Goal: Task Accomplishment & Management: Use online tool/utility

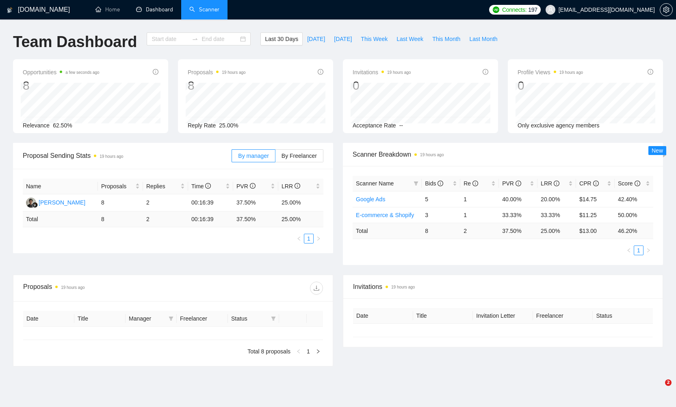
type input "[DATE]"
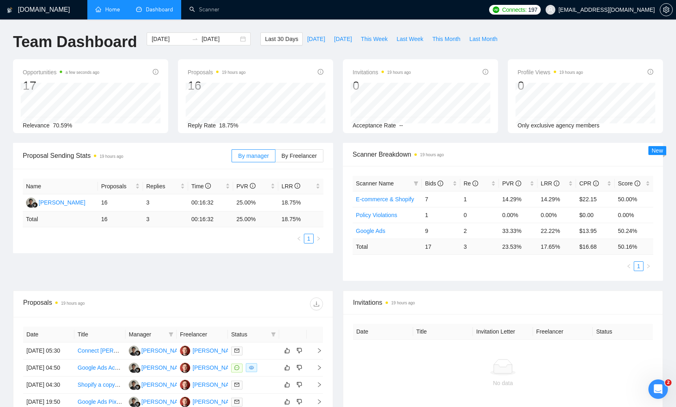
click at [108, 13] on link "Home" at bounding box center [107, 9] width 24 height 7
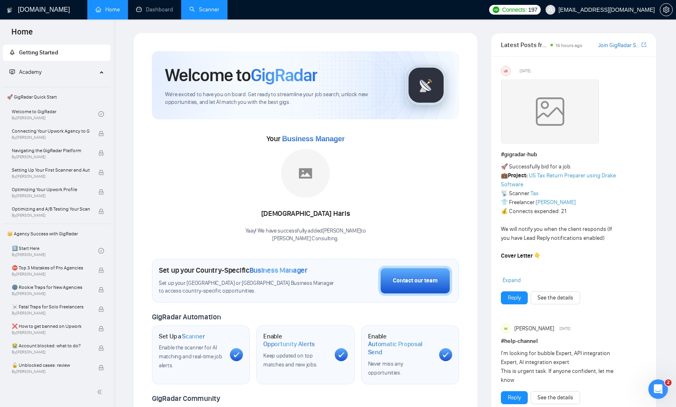
click at [202, 13] on link "Scanner" at bounding box center [204, 9] width 30 height 7
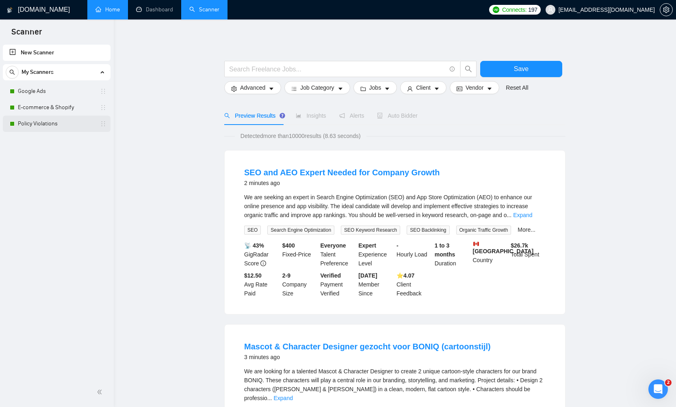
click at [45, 126] on link "Policy Violations" at bounding box center [56, 124] width 77 height 16
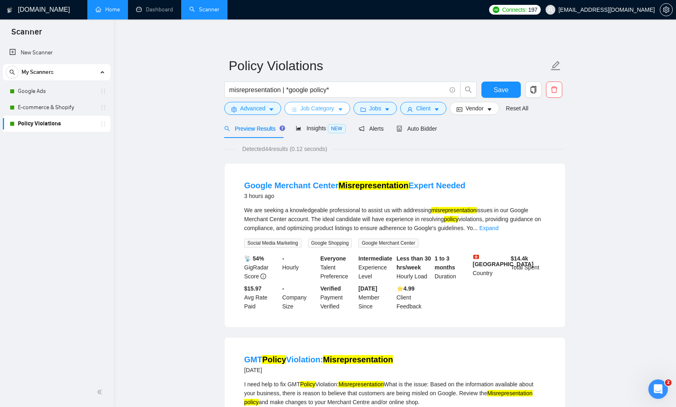
click at [343, 108] on icon "caret-down" at bounding box center [340, 110] width 6 height 6
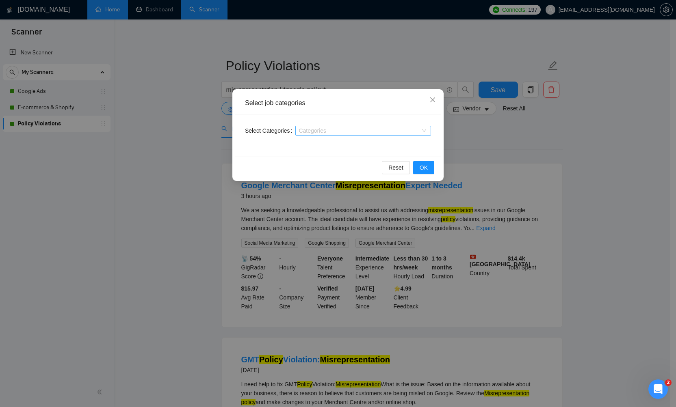
click at [334, 131] on div at bounding box center [358, 131] width 123 height 6
click at [140, 212] on div "Select job categories Select Categories Categories Reset OK" at bounding box center [338, 203] width 676 height 407
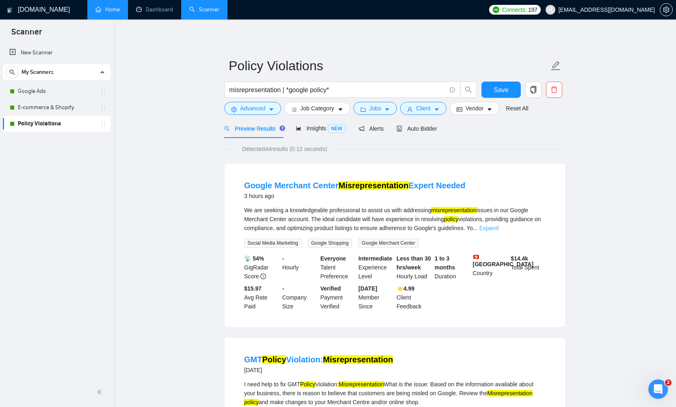
click at [498, 229] on link "Expand" at bounding box center [488, 228] width 19 height 6
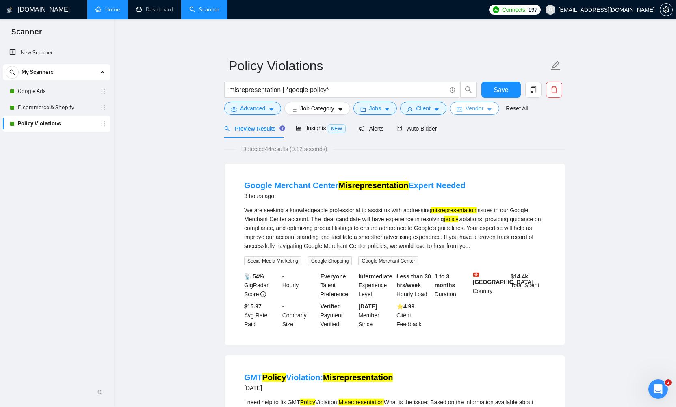
click at [488, 106] on button "Vendor" at bounding box center [475, 108] width 50 height 13
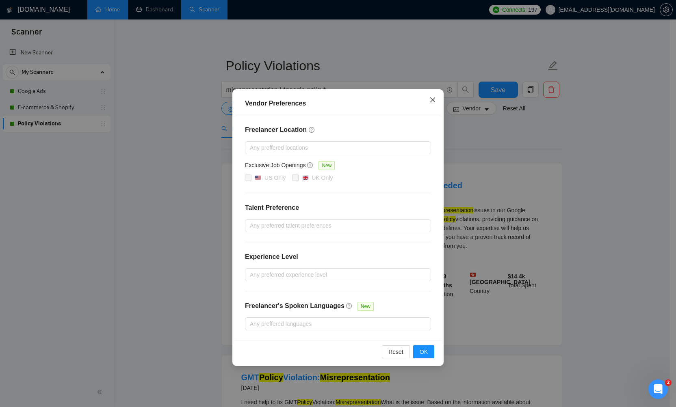
click at [430, 99] on icon "close" at bounding box center [432, 100] width 6 height 6
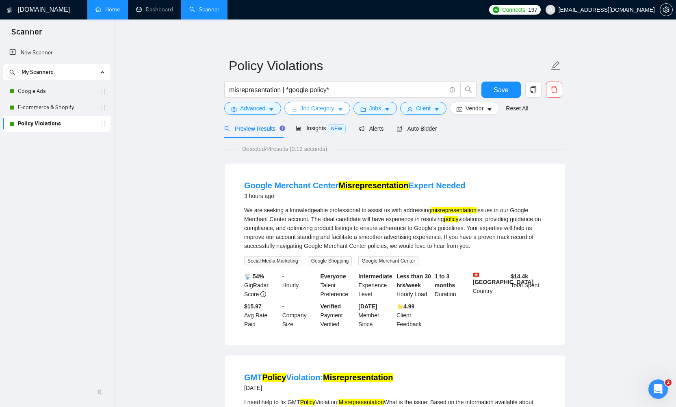
click at [338, 107] on button "Job Category" at bounding box center [316, 108] width 65 height 13
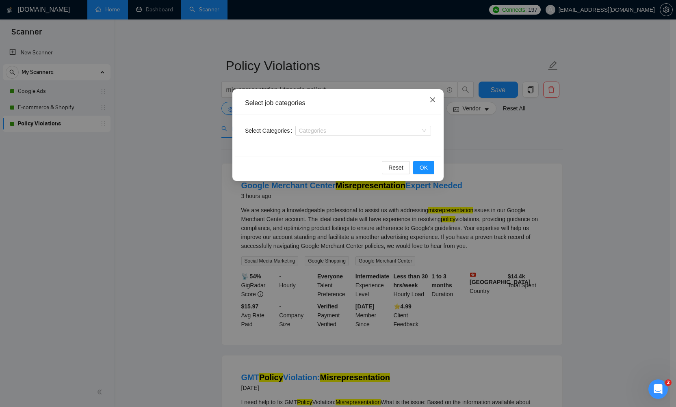
click at [430, 102] on icon "close" at bounding box center [432, 100] width 6 height 6
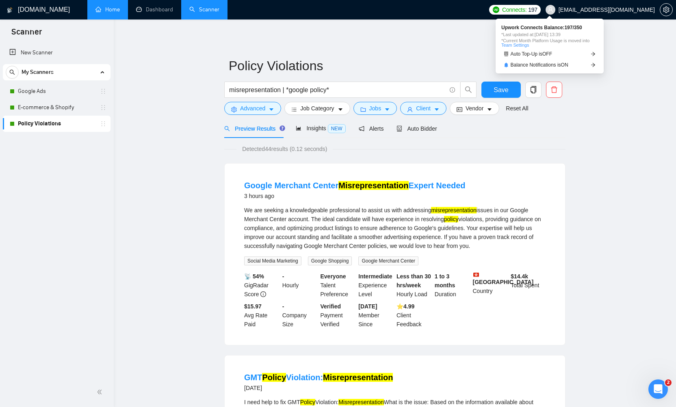
click at [526, 11] on span "Connects:" at bounding box center [514, 9] width 24 height 9
click at [537, 54] on span "Auto Top-Up is OFF" at bounding box center [531, 54] width 42 height 5
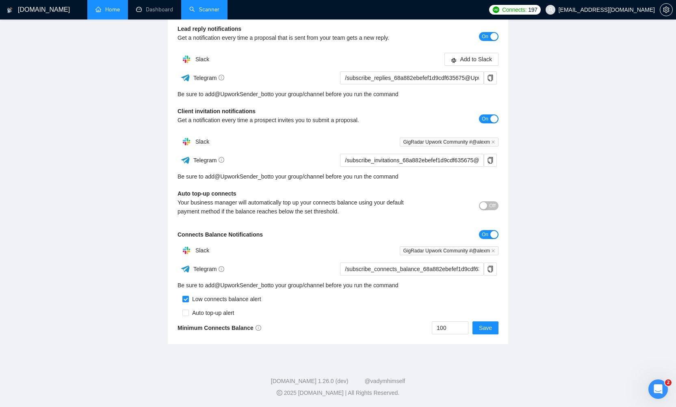
scroll to position [115, 0]
click at [452, 331] on input "100" at bounding box center [450, 328] width 36 height 12
type input "50"
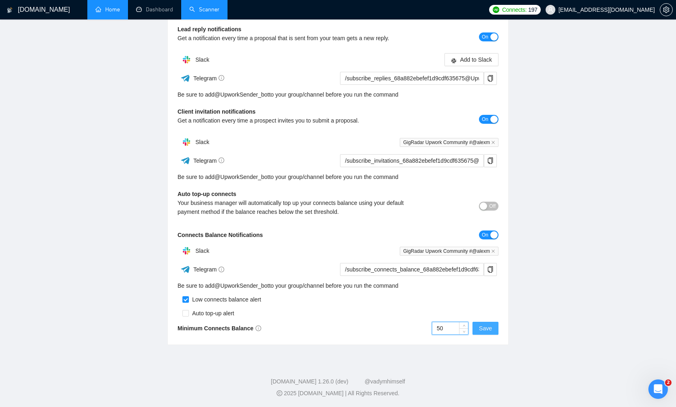
click at [478, 331] on button "Save" at bounding box center [485, 328] width 26 height 13
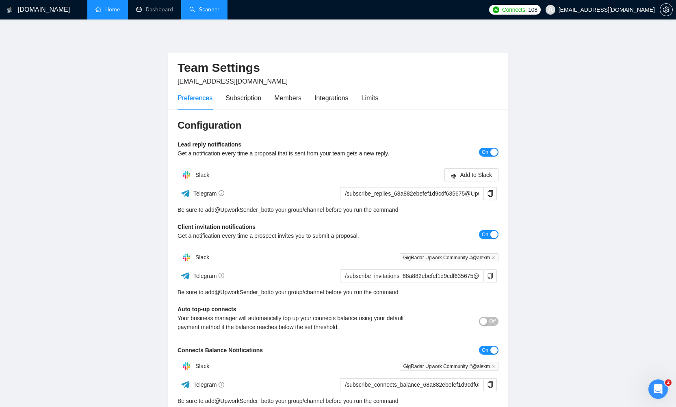
scroll to position [0, 0]
click at [112, 13] on link "Home" at bounding box center [107, 9] width 24 height 7
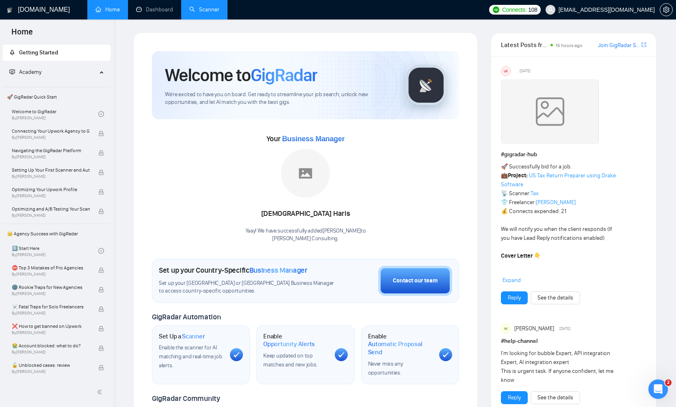
click at [198, 13] on link "Scanner" at bounding box center [204, 9] width 30 height 7
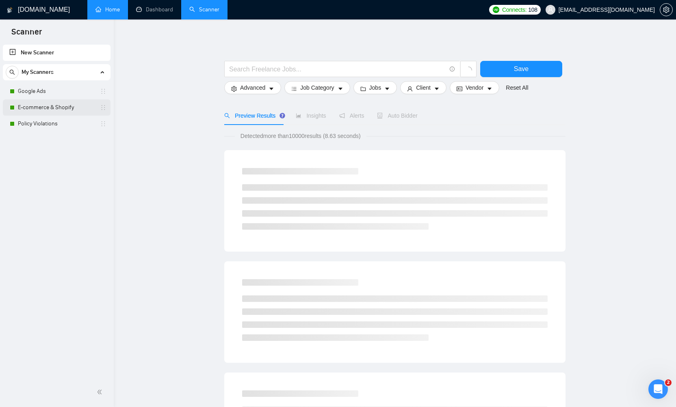
click at [36, 111] on link "E-commerce & Shopify" at bounding box center [56, 107] width 77 height 16
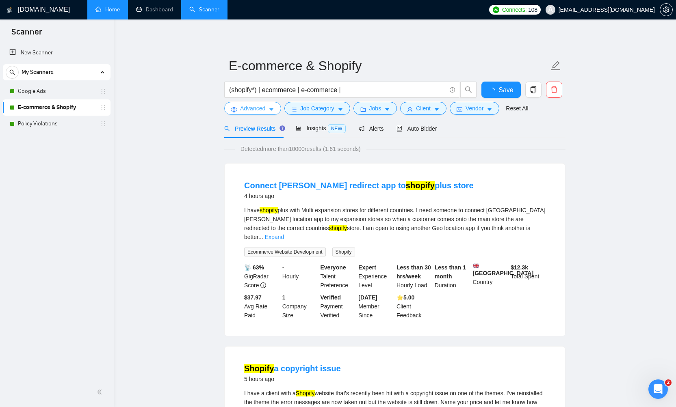
click at [259, 110] on span "Advanced" at bounding box center [252, 108] width 25 height 9
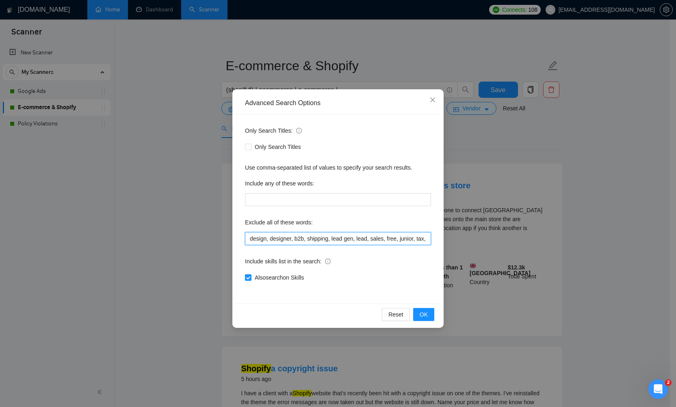
click at [387, 240] on input "design, designer, b2b, shipping, lead gen, lead, sales, free, junior, tax, cred…" at bounding box center [338, 238] width 186 height 13
drag, startPoint x: 393, startPoint y: 238, endPoint x: 447, endPoint y: 238, distance: 53.6
click at [447, 238] on div "Advanced Search Options Only Search Titles: Only Search Titles Use comma-separa…" at bounding box center [338, 203] width 676 height 407
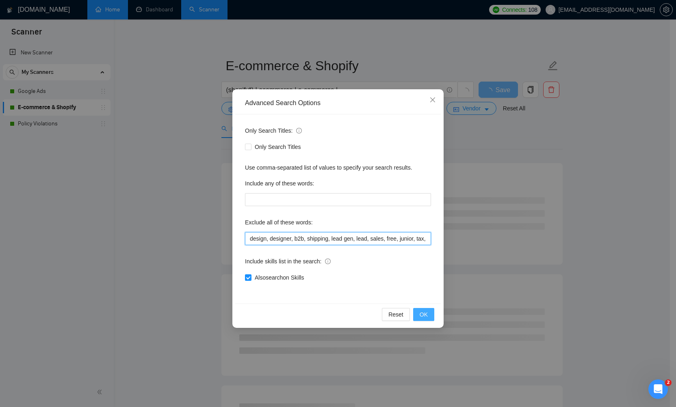
type input "design, designer, b2b, shipping, lead gen, lead, sales, free, junior, tax, cred…"
click at [416, 319] on button "OK" at bounding box center [423, 314] width 21 height 13
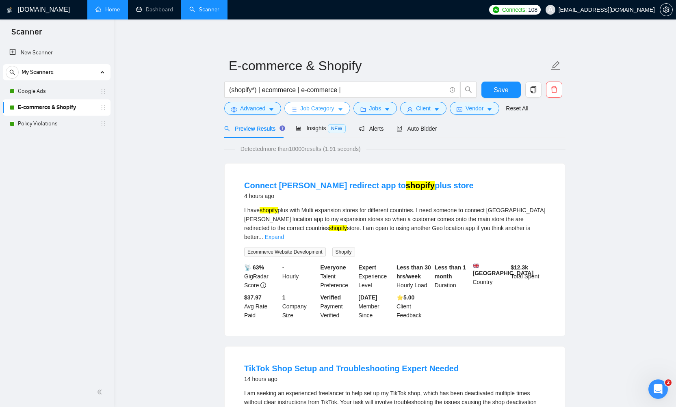
click at [343, 108] on icon "caret-down" at bounding box center [340, 110] width 6 height 6
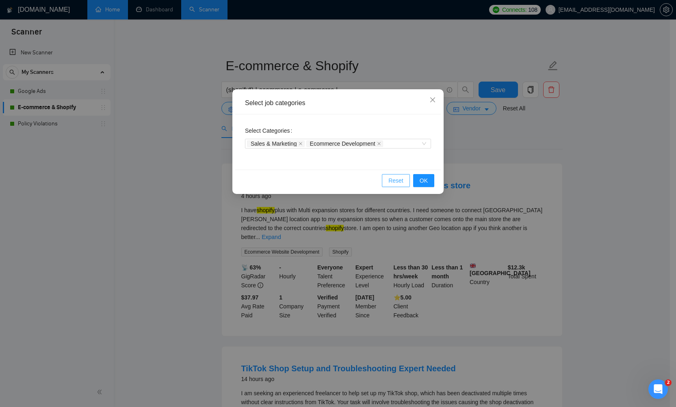
click at [389, 184] on span "Reset" at bounding box center [395, 180] width 15 height 9
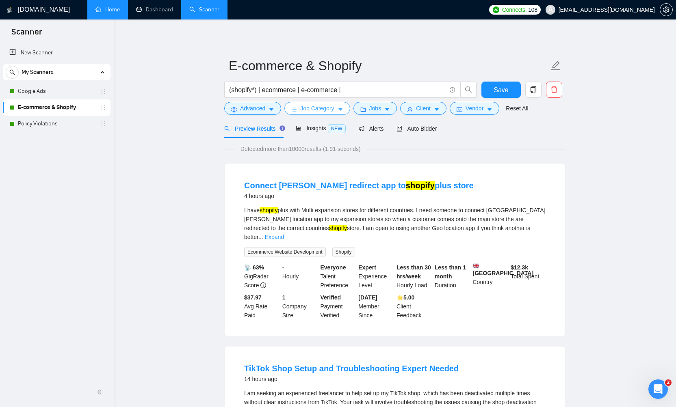
click at [333, 110] on span "Job Category" at bounding box center [317, 108] width 34 height 9
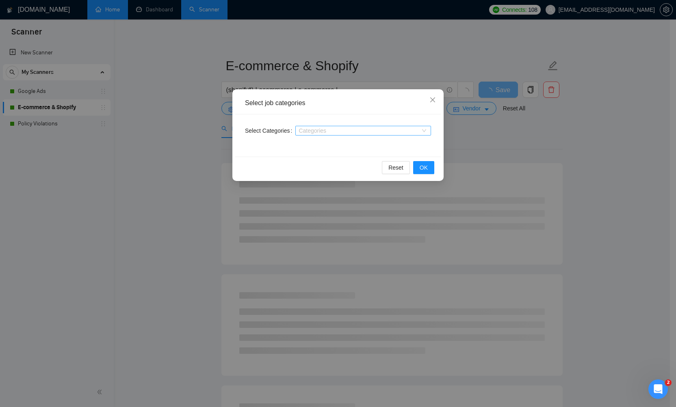
click at [322, 129] on div at bounding box center [358, 131] width 123 height 6
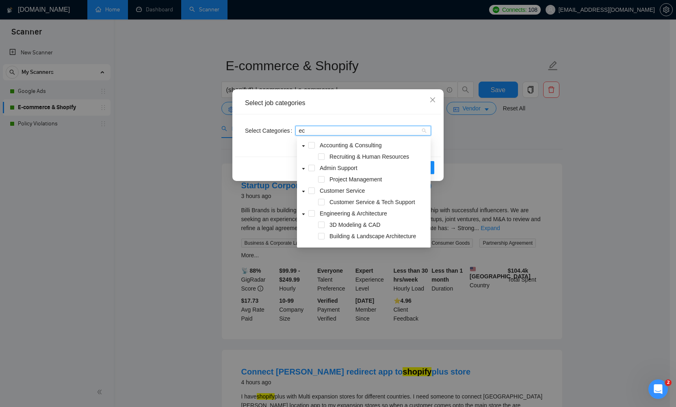
type input "e"
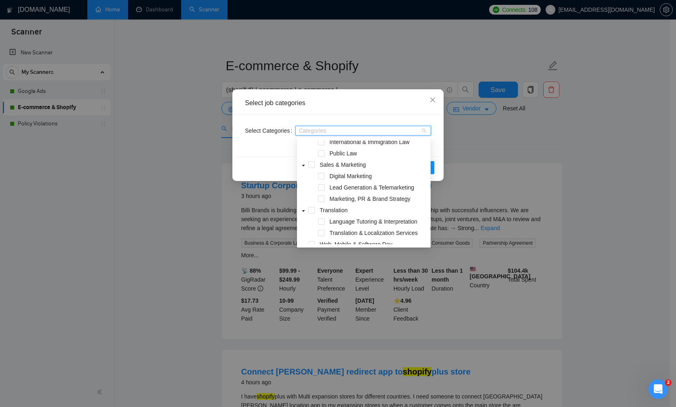
scroll to position [581, 0]
click at [320, 173] on span at bounding box center [321, 175] width 6 height 6
click at [322, 184] on span at bounding box center [321, 187] width 6 height 6
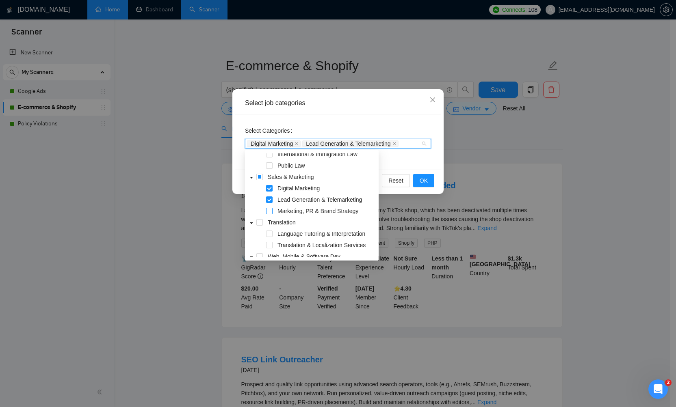
click at [272, 210] on span at bounding box center [269, 211] width 6 height 6
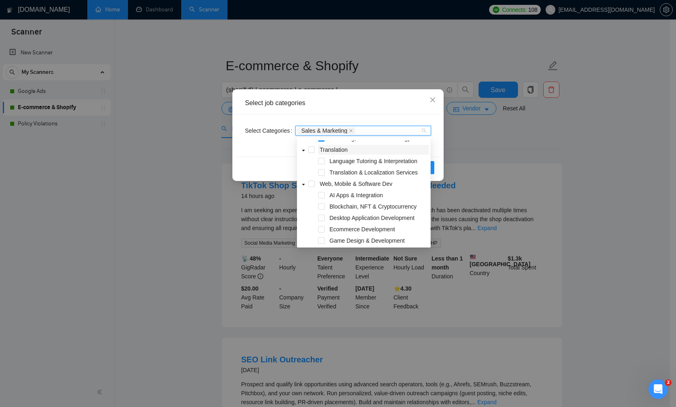
scroll to position [641, 0]
click at [323, 228] on span at bounding box center [321, 229] width 6 height 6
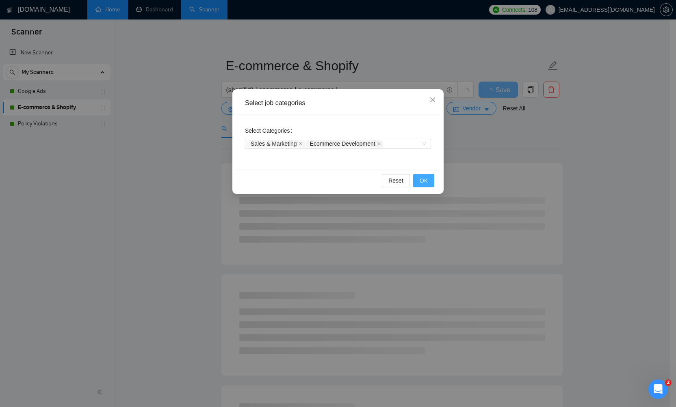
click at [422, 182] on span "OK" at bounding box center [423, 180] width 8 height 9
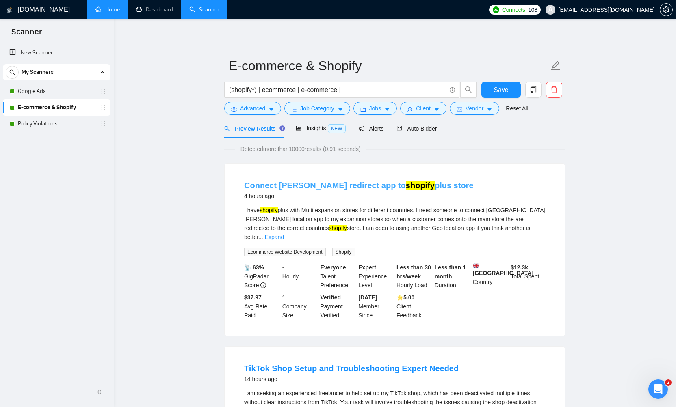
drag, startPoint x: 277, startPoint y: 185, endPoint x: 294, endPoint y: 185, distance: 16.2
click at [270, 110] on icon "caret-down" at bounding box center [271, 110] width 6 height 6
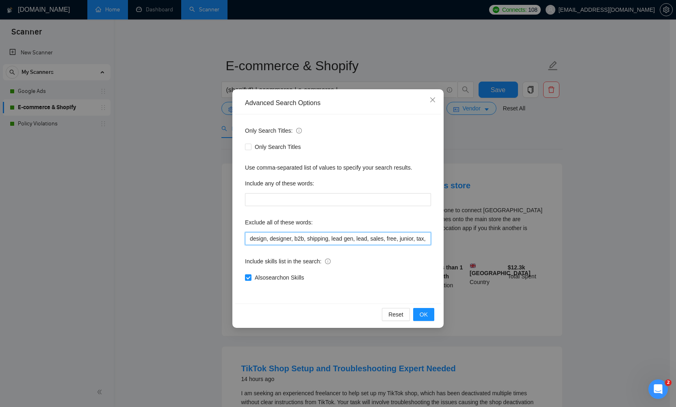
click at [401, 235] on input "design, designer, b2b, shipping, lead gen, lead, sales, free, junior, tax, cred…" at bounding box center [338, 238] width 186 height 13
drag, startPoint x: 418, startPoint y: 238, endPoint x: 442, endPoint y: 239, distance: 24.0
click at [442, 239] on div "Advanced Search Options Only Search Titles: Only Search Titles Use comma-separa…" at bounding box center [337, 208] width 211 height 239
click at [426, 238] on input "design, designer, b2b, shipping, lead gen, lead, sales, free, junior, tax, cred…" at bounding box center [338, 238] width 186 height 13
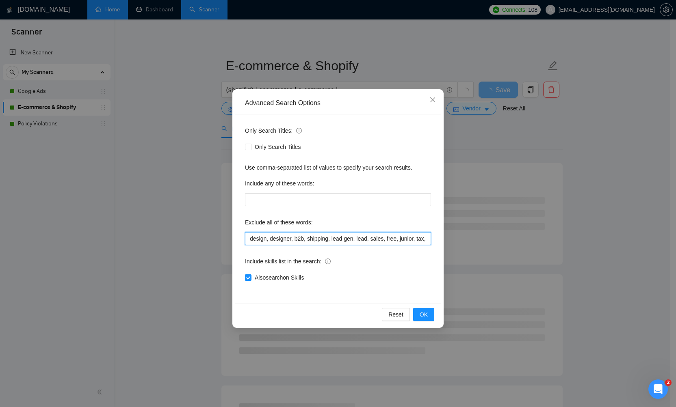
click at [406, 240] on input "design, designer, b2b, shipping, lead gen, lead, sales, free, junior, tax, cred…" at bounding box center [338, 238] width 186 height 13
click at [422, 312] on span "OK" at bounding box center [423, 314] width 8 height 9
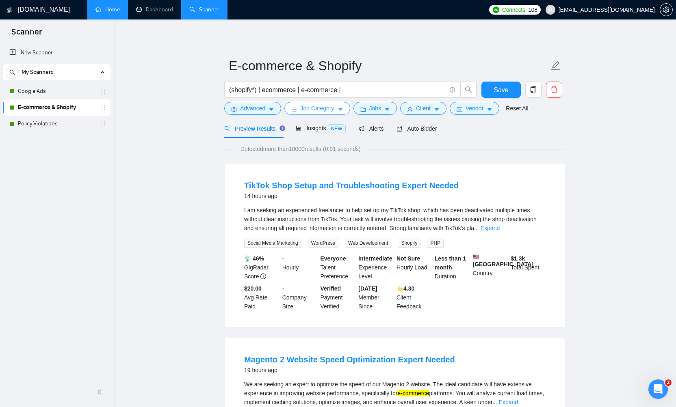
click at [342, 110] on icon "caret-down" at bounding box center [340, 110] width 4 height 2
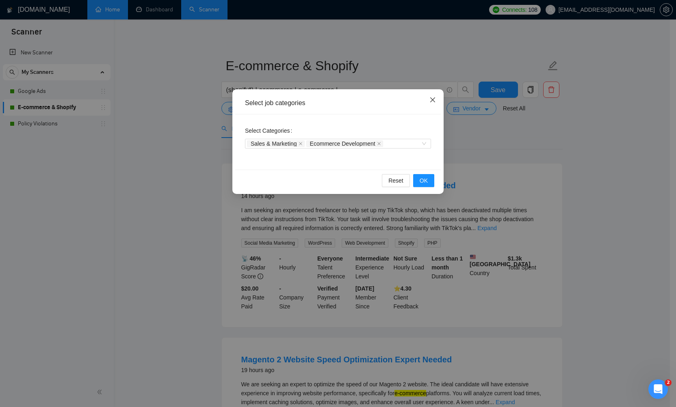
click at [430, 99] on icon "close" at bounding box center [432, 100] width 6 height 6
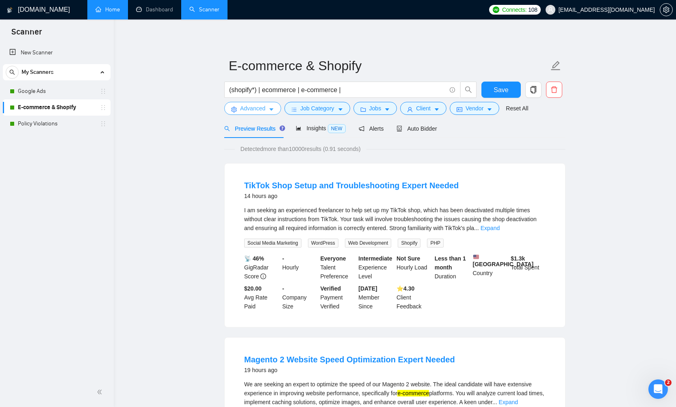
click at [270, 108] on icon "caret-down" at bounding box center [271, 110] width 6 height 6
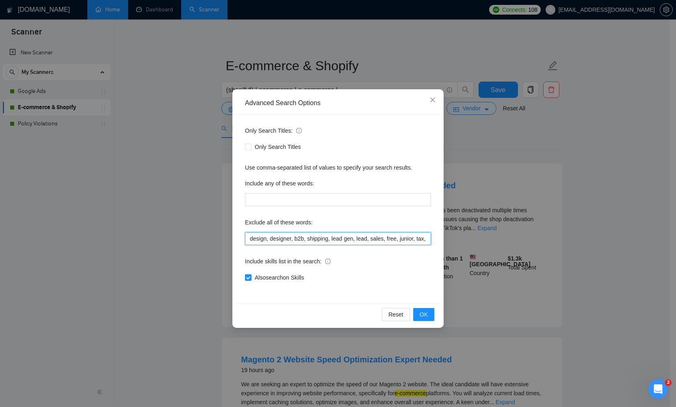
click at [408, 242] on input "design, designer, b2b, shipping, lead gen, lead, sales, free, junior, tax, cred…" at bounding box center [338, 238] width 186 height 13
drag, startPoint x: 411, startPoint y: 239, endPoint x: 450, endPoint y: 240, distance: 38.2
click at [450, 240] on div "Advanced Search Options Only Search Titles: Only Search Titles Use comma-separa…" at bounding box center [338, 203] width 676 height 407
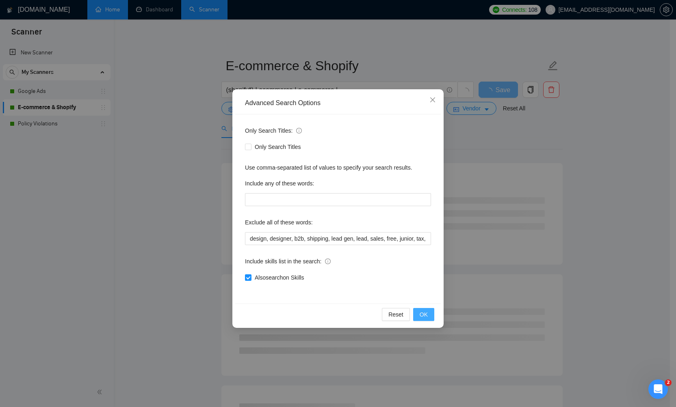
click at [425, 311] on span "OK" at bounding box center [423, 314] width 8 height 9
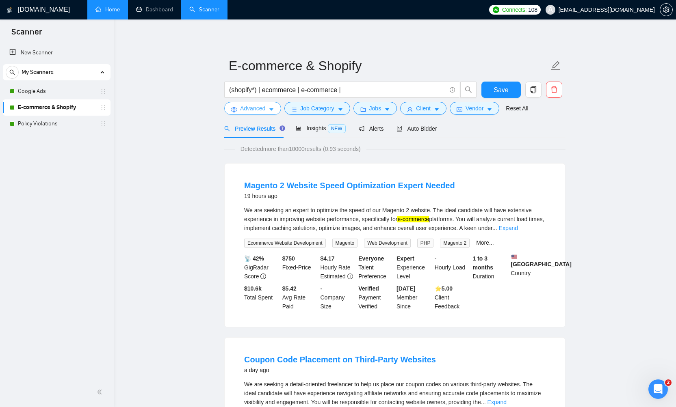
click at [270, 108] on icon "caret-down" at bounding box center [271, 110] width 6 height 6
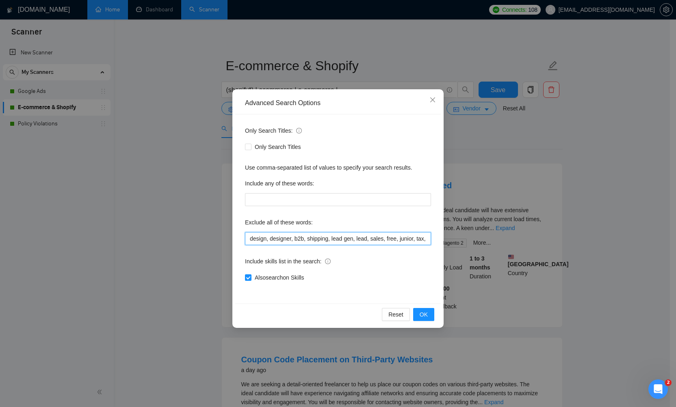
click at [378, 239] on input "design, designer, b2b, shipping, lead gen, lead, sales, free, junior, tax, cred…" at bounding box center [338, 238] width 186 height 13
drag, startPoint x: 378, startPoint y: 239, endPoint x: 467, endPoint y: 239, distance: 88.5
click at [467, 239] on div "Advanced Search Options Only Search Titles: Only Search Titles Use comma-separa…" at bounding box center [338, 203] width 676 height 407
click at [350, 239] on input "design, designer, b2b, shipping, lead gen, lead, sales, free, junior, tax, cred…" at bounding box center [338, 238] width 186 height 13
click at [424, 238] on input "design, designer, b2b, shipping, lead gen, lead, sales, free, junior, tax, cred…" at bounding box center [338, 238] width 186 height 13
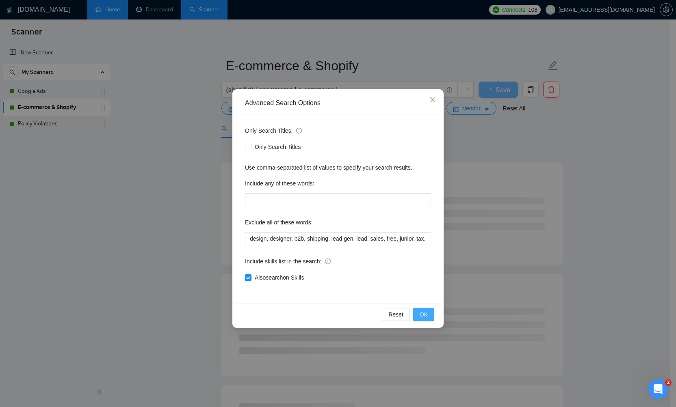
click at [426, 313] on span "OK" at bounding box center [423, 314] width 8 height 9
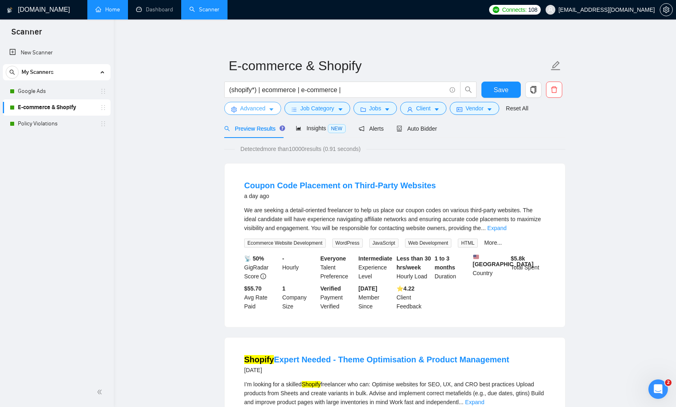
click at [272, 112] on icon "caret-down" at bounding box center [271, 110] width 6 height 6
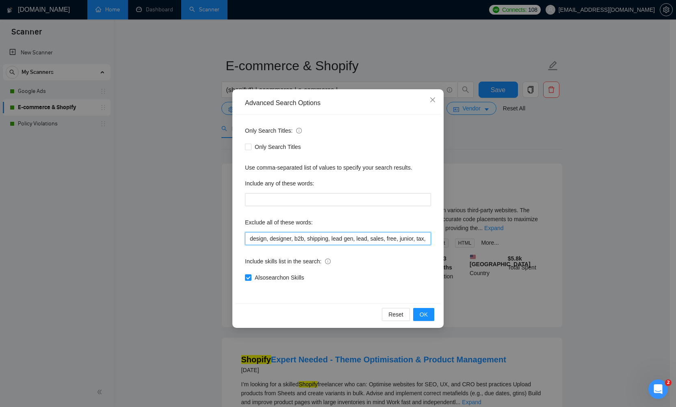
click at [405, 242] on input "design, designer, b2b, shipping, lead gen, lead, sales, free, junior, tax, cred…" at bounding box center [338, 238] width 186 height 13
drag, startPoint x: 405, startPoint y: 239, endPoint x: 460, endPoint y: 245, distance: 55.6
click at [460, 245] on div "Advanced Search Options Only Search Titles: Only Search Titles Use comma-separa…" at bounding box center [338, 203] width 676 height 407
click at [344, 240] on input "design, designer, b2b, shipping, lead gen, lead, sales, free, junior, tax, cred…" at bounding box center [338, 238] width 186 height 13
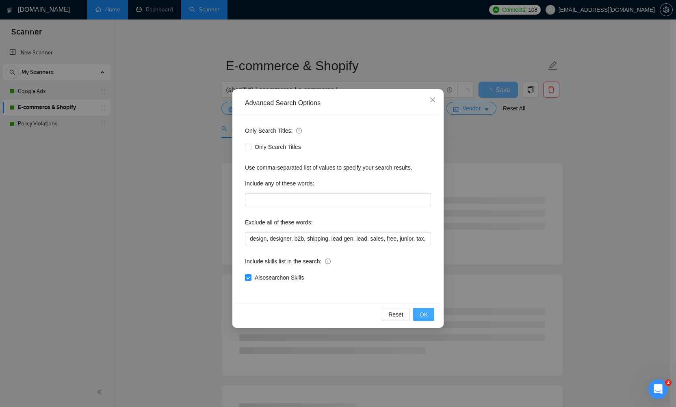
click at [427, 318] on span "OK" at bounding box center [423, 314] width 8 height 9
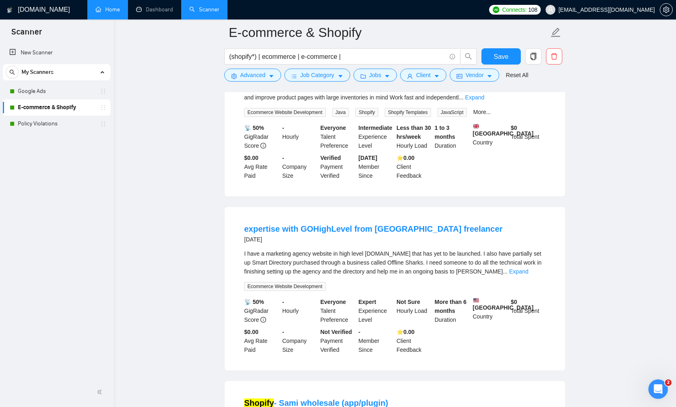
scroll to position [138, 0]
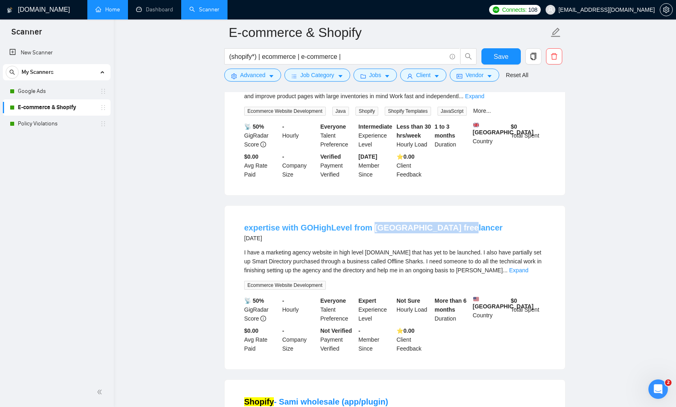
drag, startPoint x: 468, startPoint y: 233, endPoint x: 369, endPoint y: 236, distance: 99.1
click at [369, 236] on div "expertise with GOHighLevel from [GEOGRAPHIC_DATA] freelancer [DATE]" at bounding box center [394, 232] width 301 height 21
copy link "Philippines freelancer"
click at [274, 76] on icon "caret-down" at bounding box center [271, 76] width 6 height 6
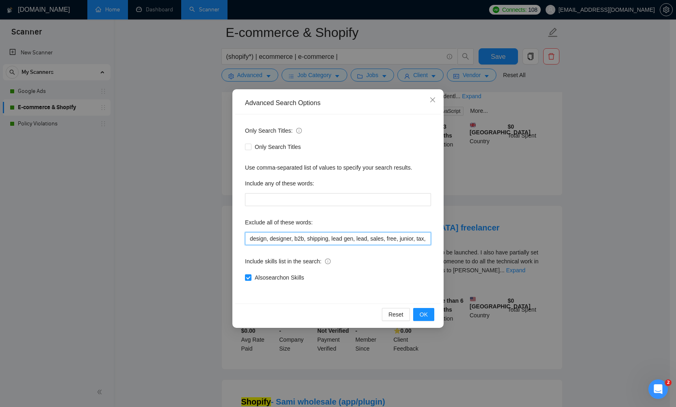
click at [394, 240] on input "design, designer, b2b, shipping, lead gen, lead, sales, free, junior, tax, cred…" at bounding box center [338, 238] width 186 height 13
paste input "Philippines freelancer"
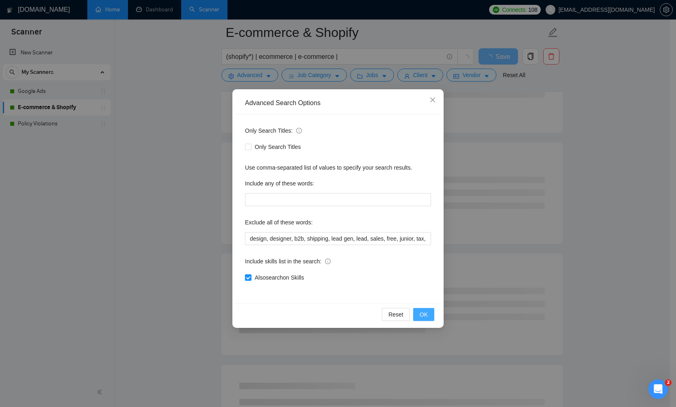
click at [423, 315] on span "OK" at bounding box center [423, 314] width 8 height 9
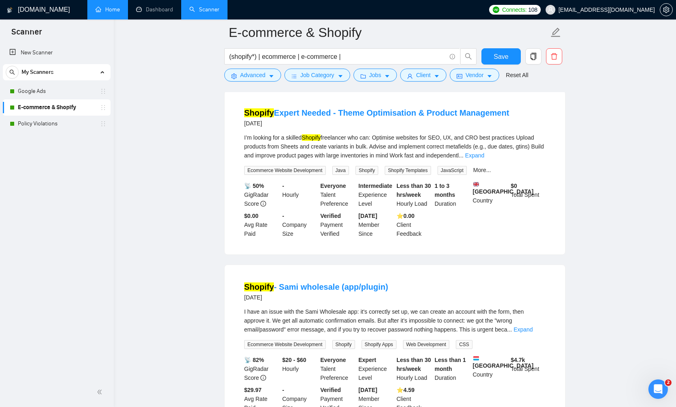
scroll to position [70, 0]
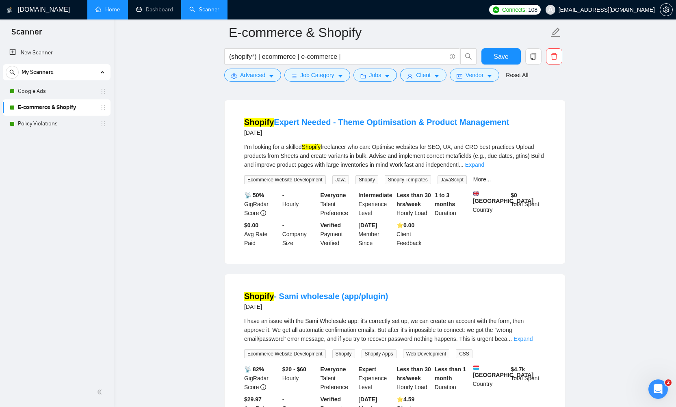
drag, startPoint x: 338, startPoint y: 307, endPoint x: 281, endPoint y: 311, distance: 57.0
click at [281, 311] on div "Shopify - Sami wholesale (app/plugin) [DATE]" at bounding box center [316, 301] width 144 height 21
click at [449, 309] on div "Shopify - Sami wholesale (app/plugin) [DATE]" at bounding box center [394, 301] width 301 height 21
drag, startPoint x: 402, startPoint y: 303, endPoint x: 281, endPoint y: 305, distance: 120.6
click at [281, 305] on div "Shopify - Sami wholesale (app/plugin) [DATE]" at bounding box center [394, 301] width 301 height 21
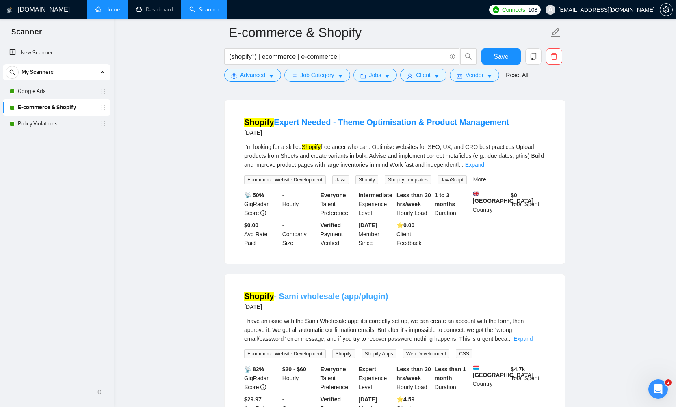
copy link "Sami wholesale (app/plugin)"
click at [270, 78] on icon "caret-down" at bounding box center [271, 76] width 6 height 6
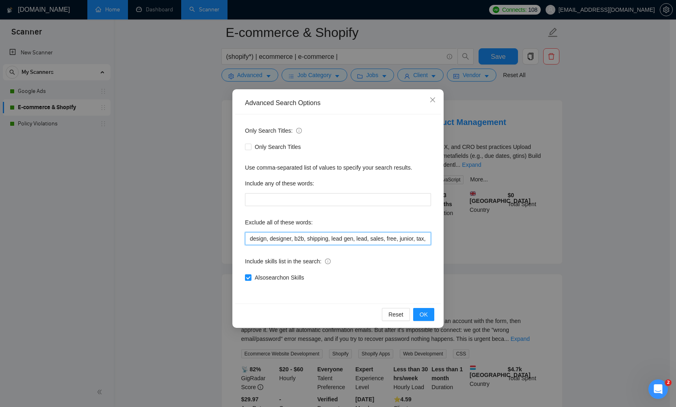
click at [374, 238] on input "design, designer, b2b, shipping, lead gen, lead, sales, free, junior, tax, cred…" at bounding box center [338, 238] width 186 height 13
drag, startPoint x: 390, startPoint y: 238, endPoint x: 441, endPoint y: 241, distance: 51.6
click at [441, 241] on div "Advanced Search Options Only Search Titles: Only Search Titles Use comma-separa…" at bounding box center [337, 208] width 211 height 239
click at [427, 240] on input "design, designer, b2b, shipping, lead gen, lead, sales, free, junior, tax, cred…" at bounding box center [338, 238] width 186 height 13
paste input "Sami wholesale (app/plugin)"
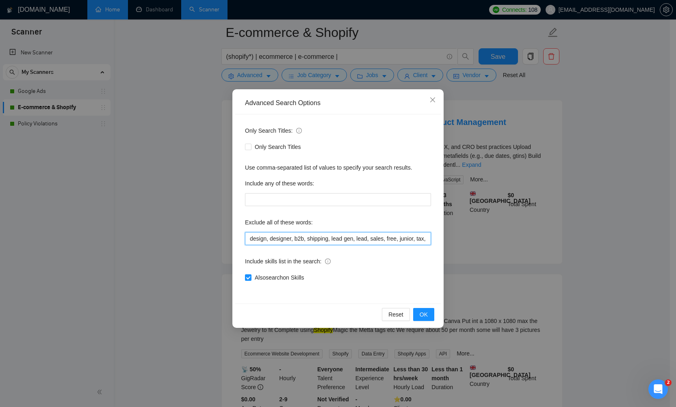
type input "design, designer, b2b, shipping, lead gen, lead, sales, free, junior, tax, cred…"
click at [514, 256] on div "Advanced Search Options Only Search Titles: Only Search Titles Use comma-separa…" at bounding box center [338, 203] width 676 height 407
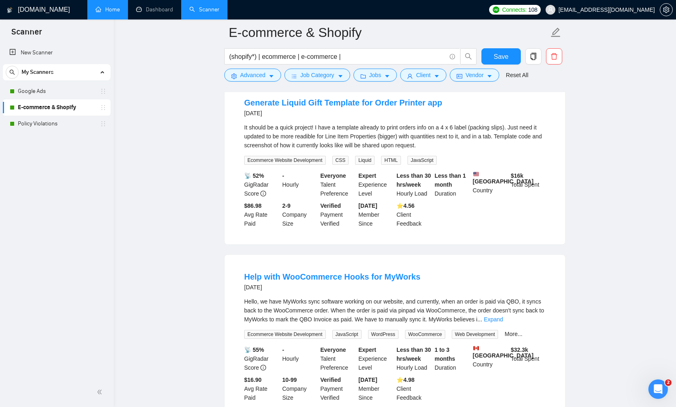
scroll to position [350, 0]
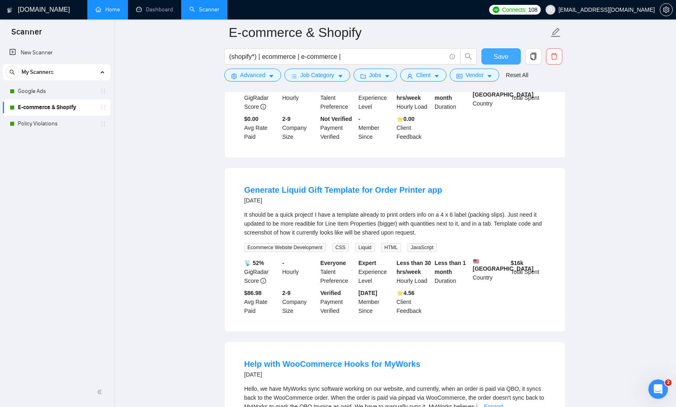
click at [494, 56] on span "Save" at bounding box center [500, 57] width 15 height 10
